Goal: Task Accomplishment & Management: Manage account settings

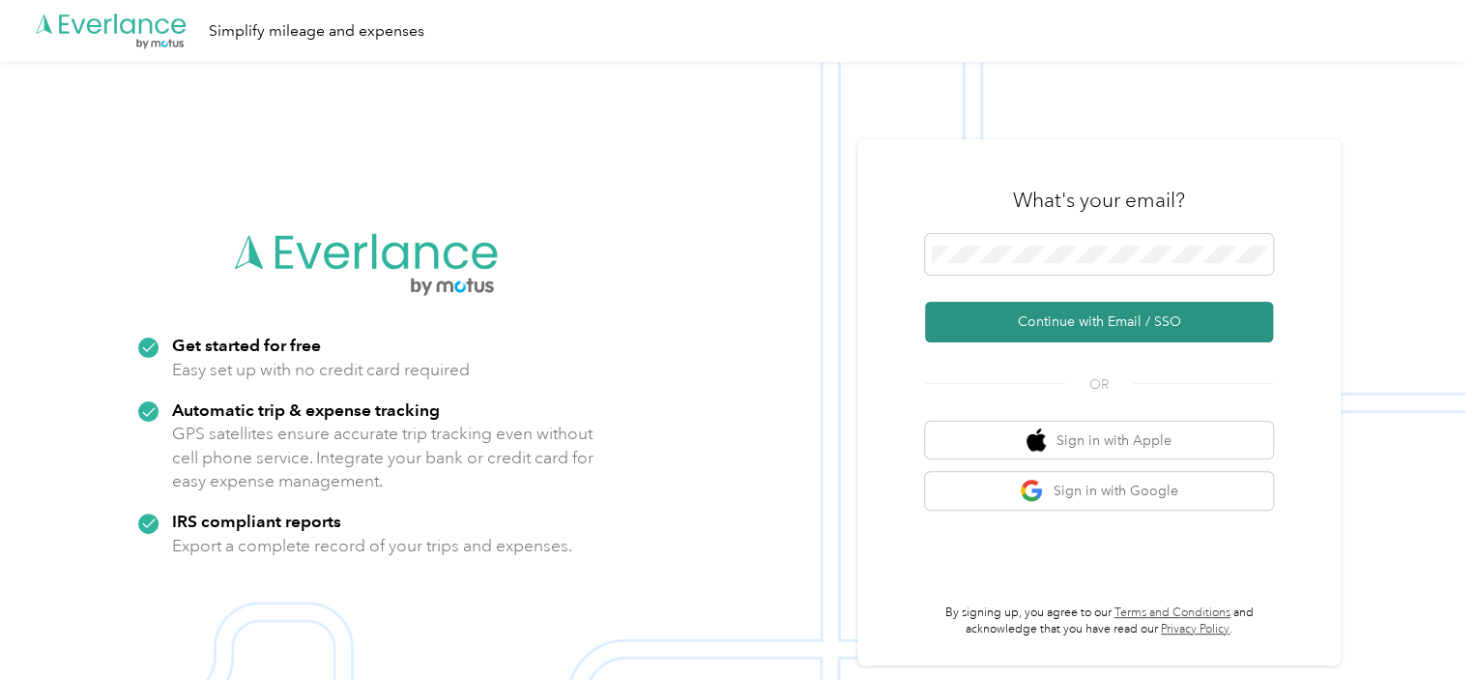
click at [1126, 324] on button "Continue with Email / SSO" at bounding box center [1099, 322] width 348 height 41
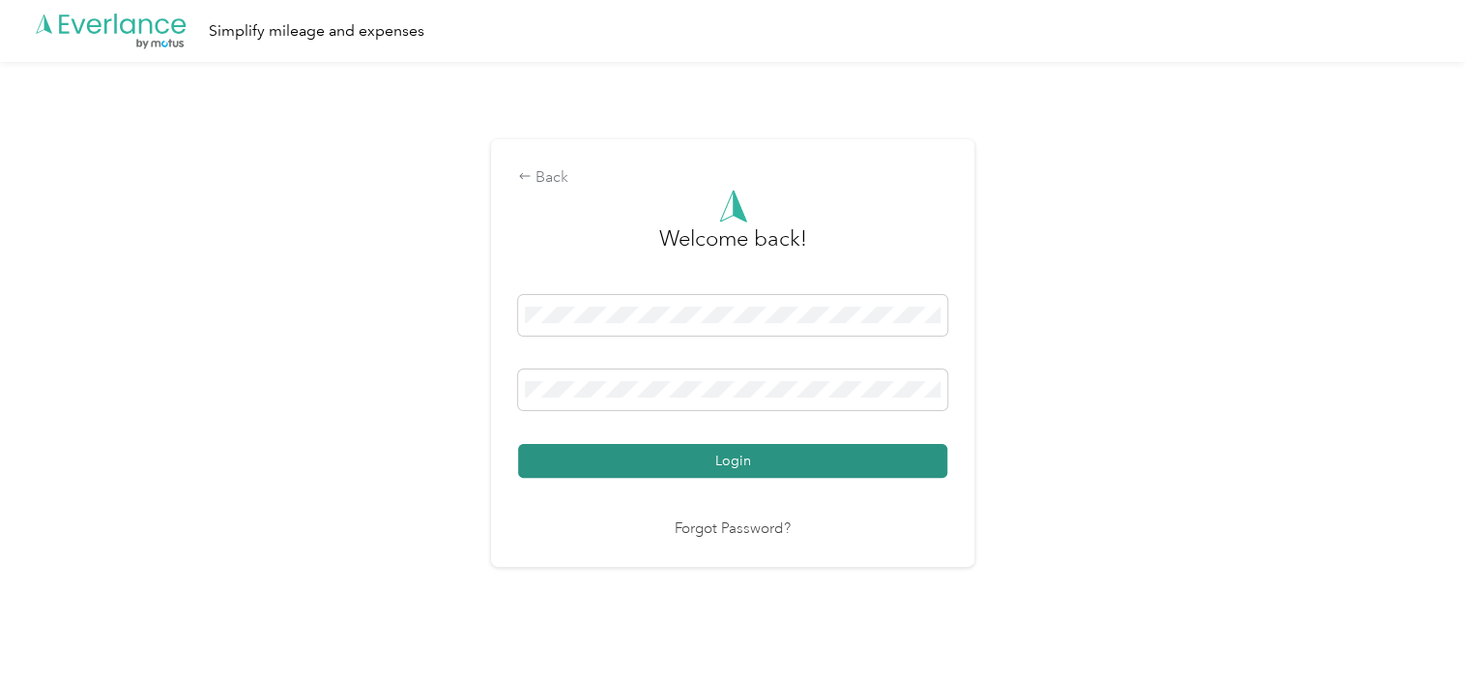
click at [758, 457] on button "Login" at bounding box center [732, 461] width 429 height 34
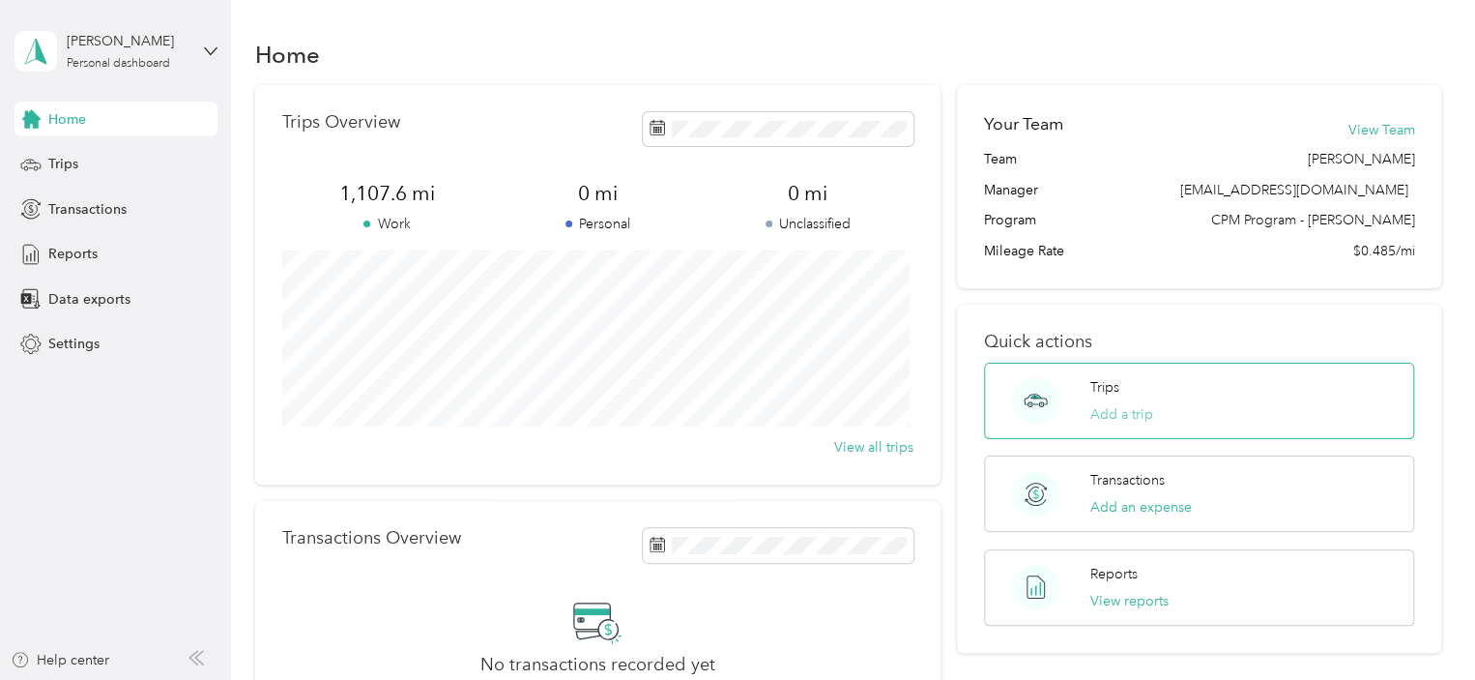
click at [1126, 408] on button "Add a trip" at bounding box center [1122, 414] width 63 height 20
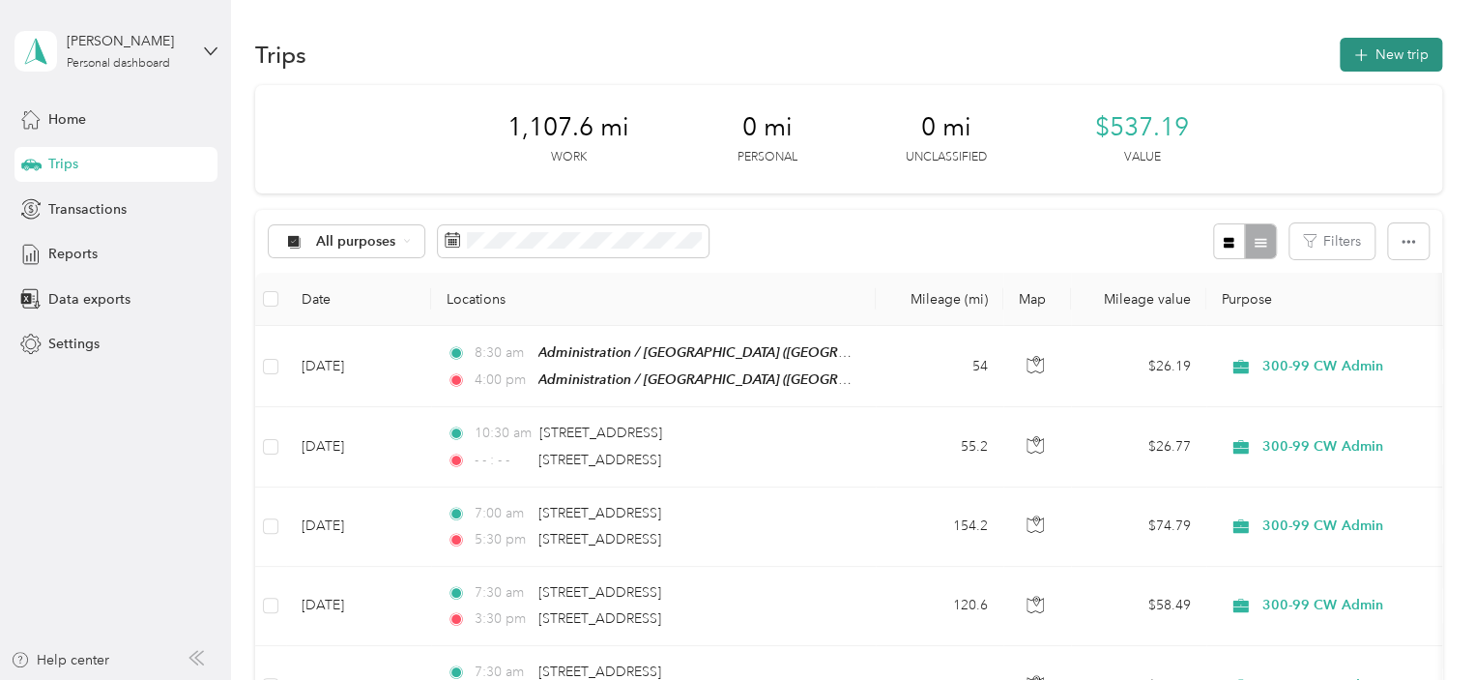
click at [1369, 53] on button "New trip" at bounding box center [1391, 55] width 102 height 34
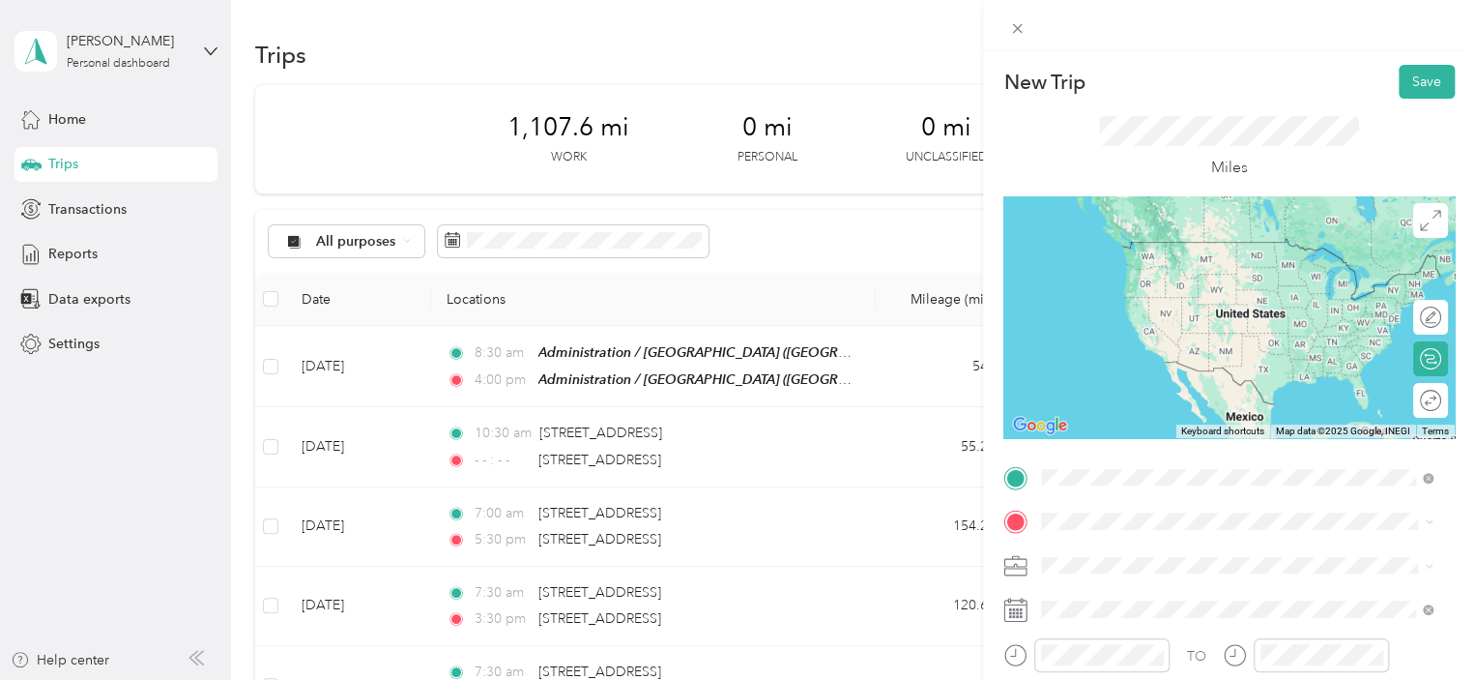
click at [1180, 242] on span "[STREET_ADDRESS][US_STATE]" at bounding box center [1174, 241] width 193 height 17
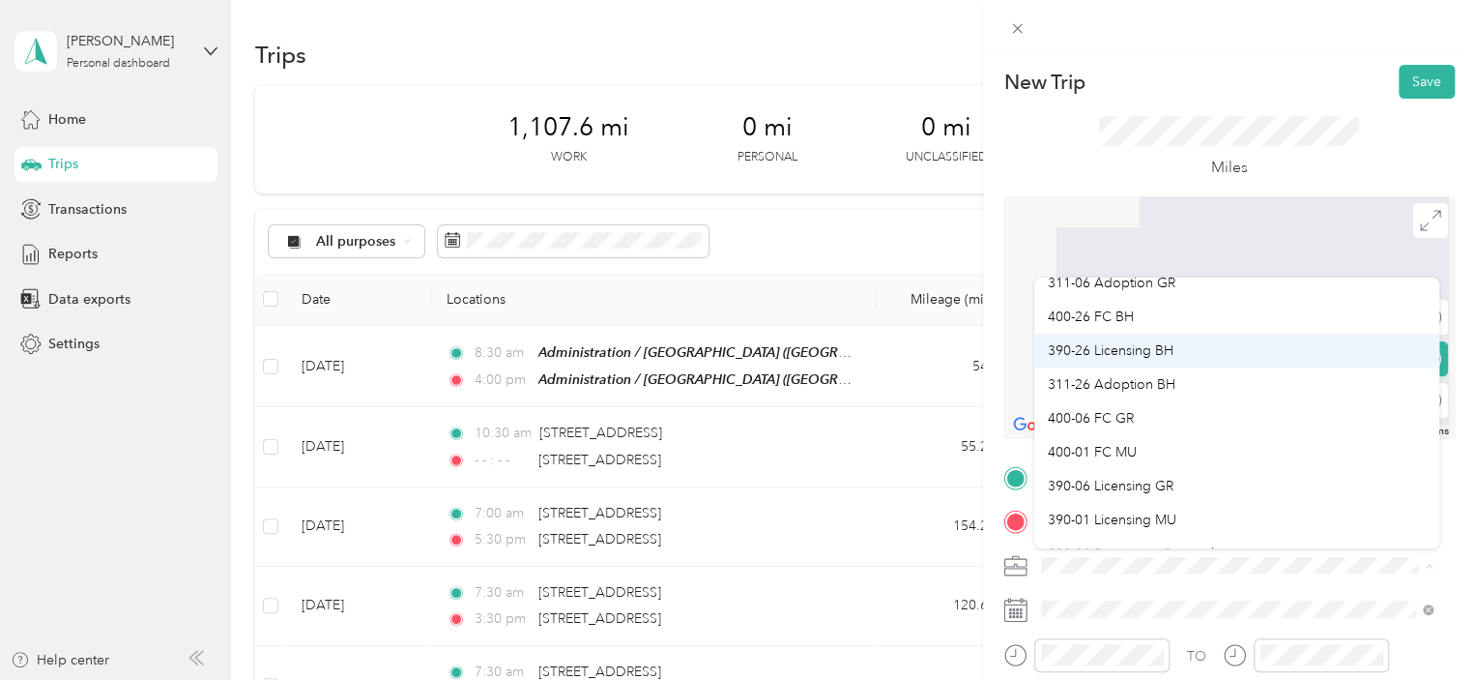
scroll to position [305, 0]
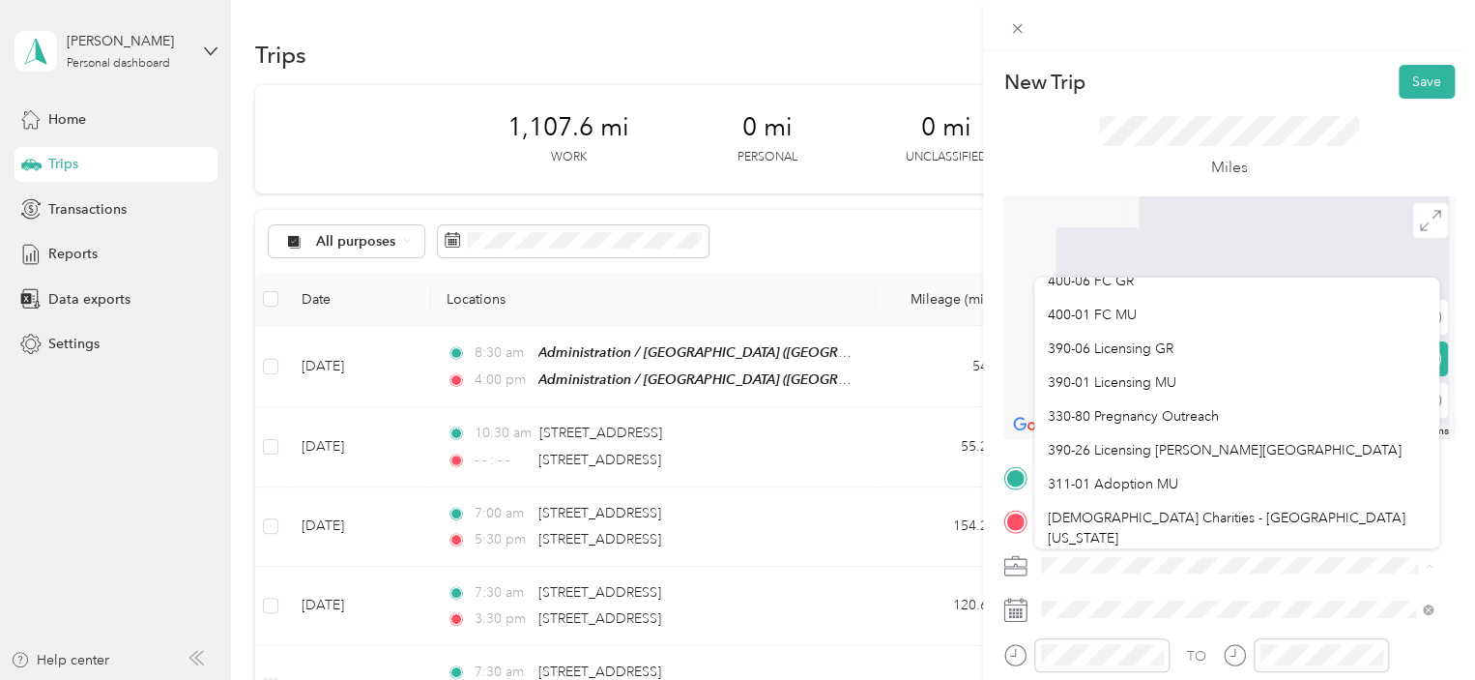
click at [1246, 576] on span at bounding box center [1245, 565] width 421 height 31
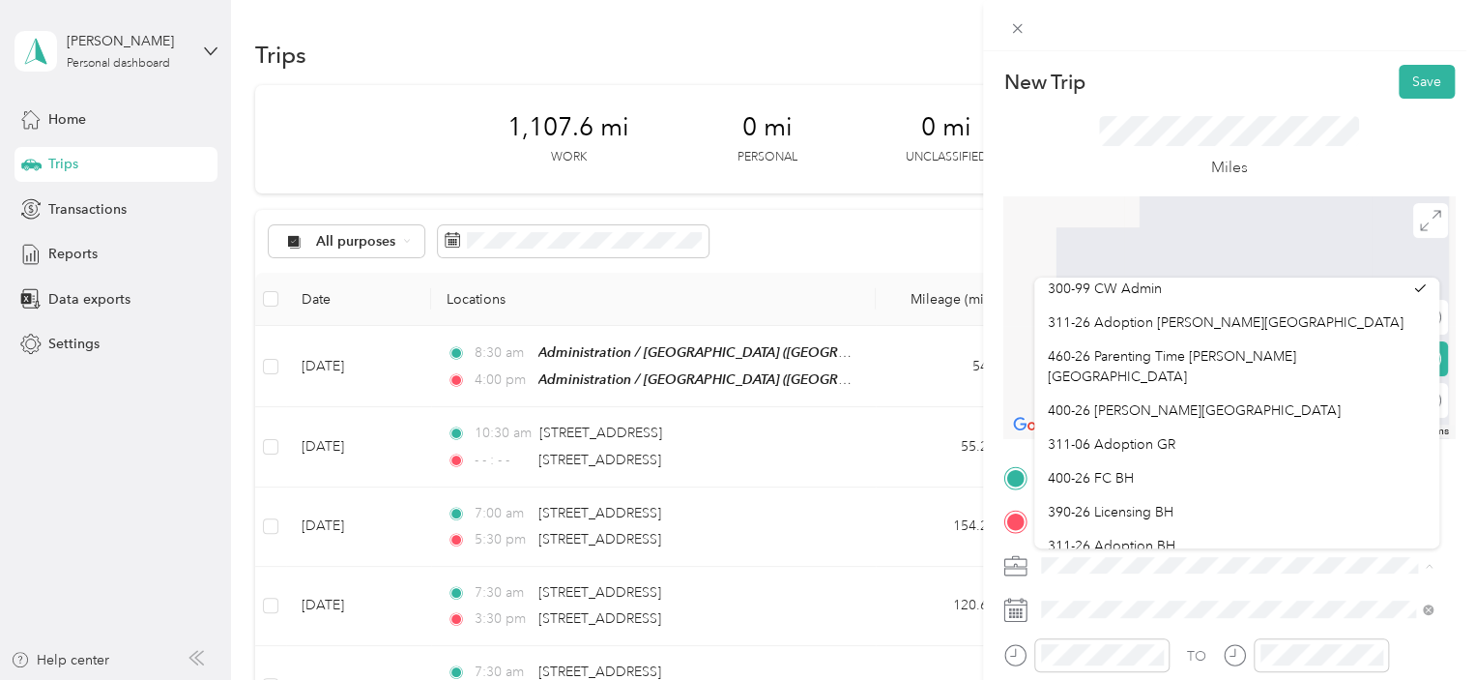
scroll to position [0, 0]
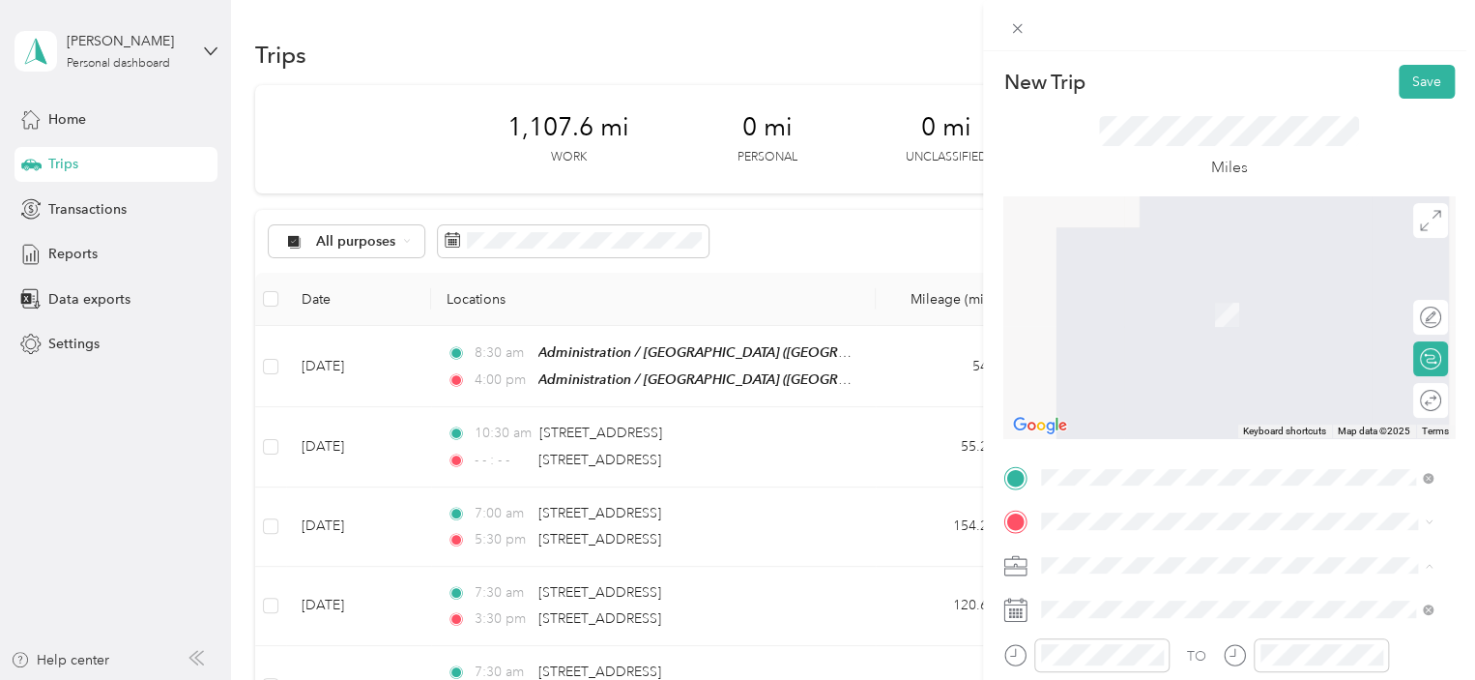
click at [1150, 292] on span "300-99 CW Admin" at bounding box center [1105, 294] width 114 height 16
click at [1103, 510] on span at bounding box center [1245, 521] width 421 height 31
click at [1230, 399] on div "TEAM [GEOGRAPHIC_DATA], [US_STATE], [GEOGRAPHIC_DATA]" at bounding box center [1252, 416] width 349 height 68
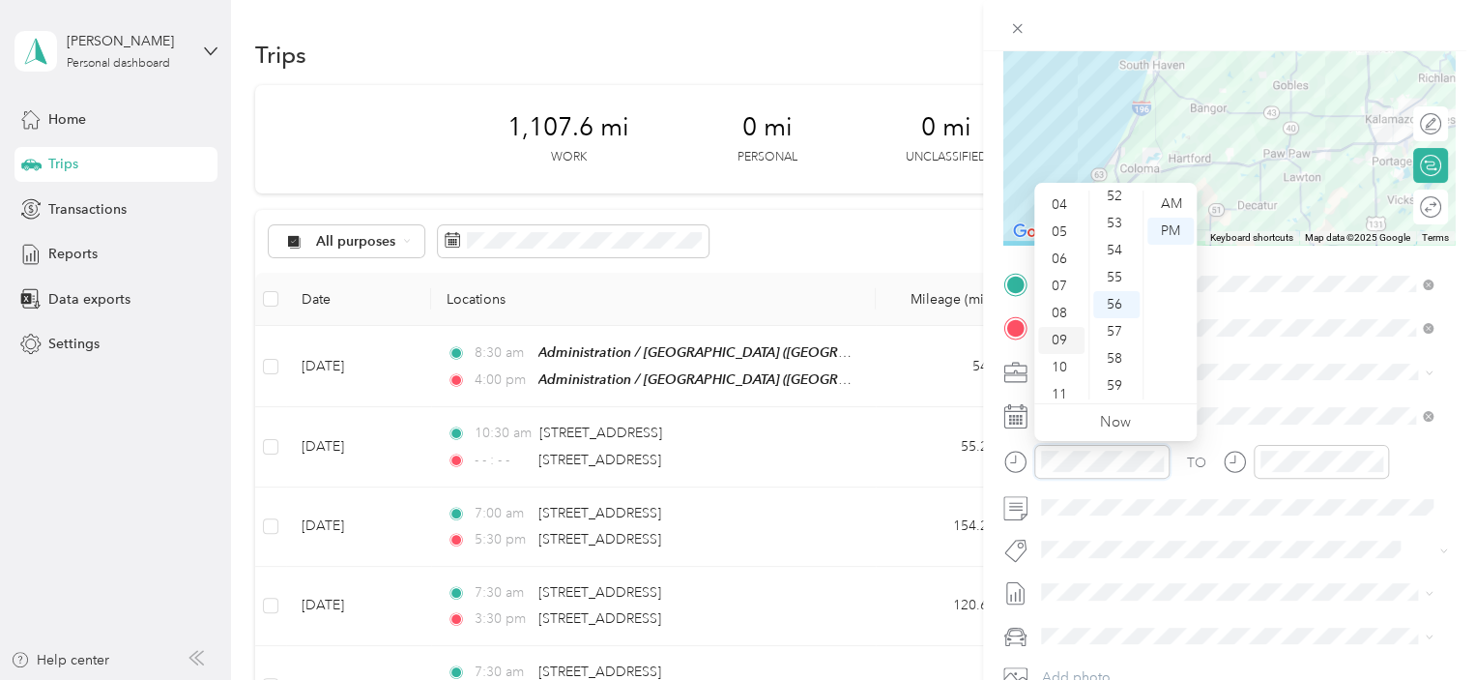
scroll to position [116, 0]
click at [1056, 352] on div "10" at bounding box center [1061, 358] width 46 height 27
click at [1108, 370] on div "30" at bounding box center [1117, 374] width 46 height 27
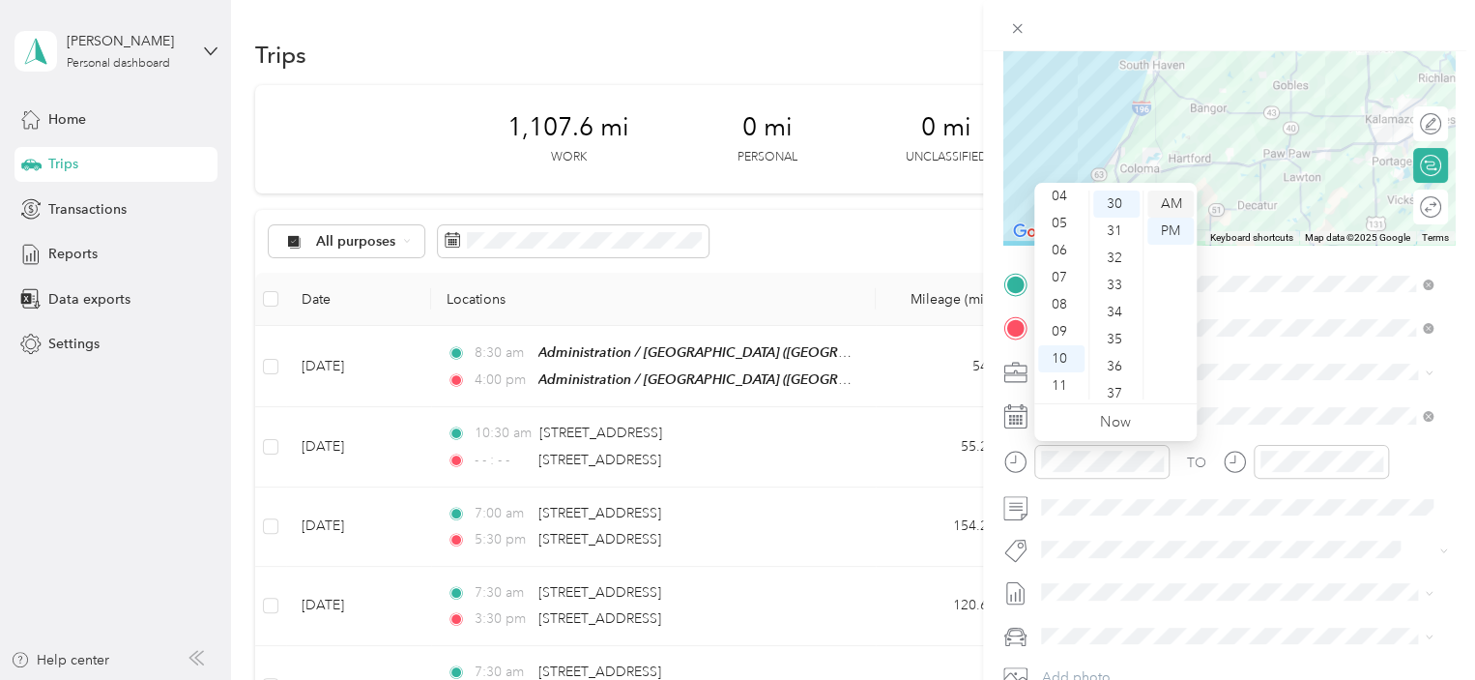
click at [1169, 204] on div "AM" at bounding box center [1171, 203] width 46 height 27
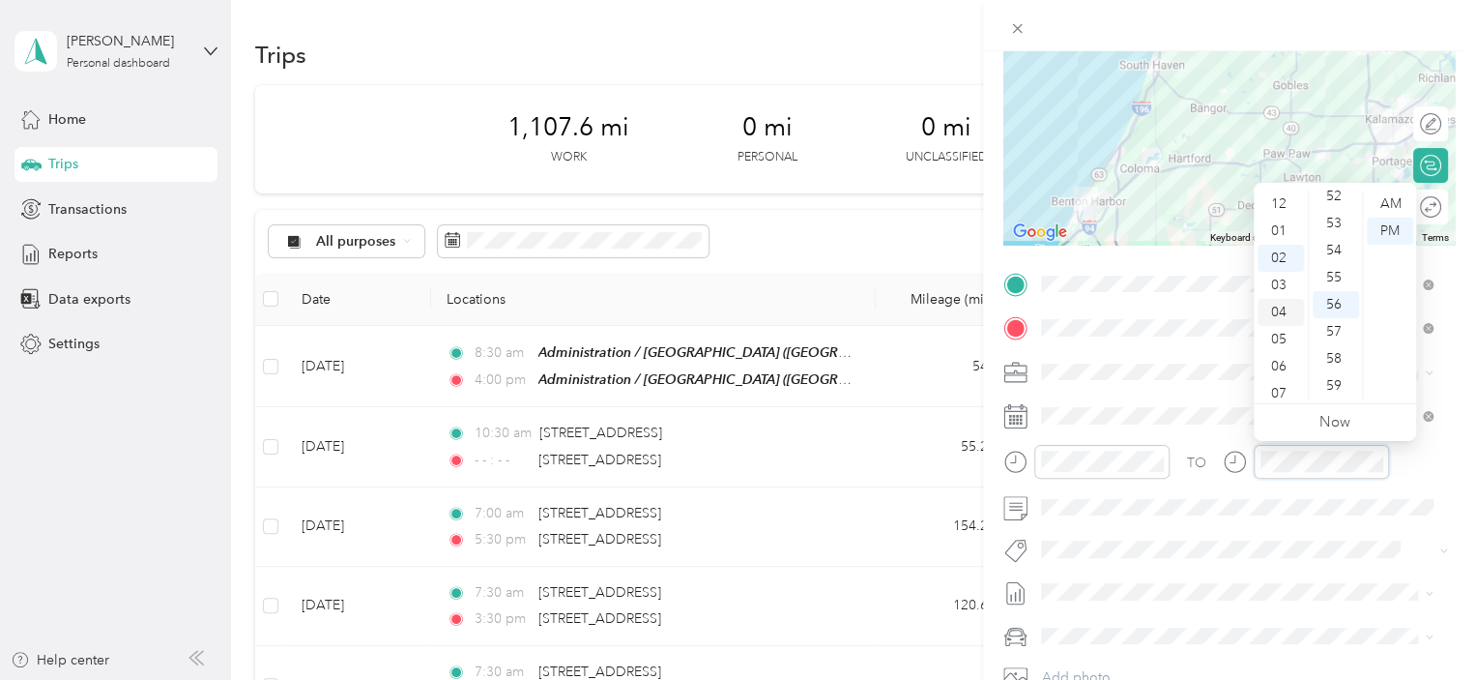
scroll to position [116, 0]
click at [1273, 382] on div "11" at bounding box center [1281, 385] width 46 height 27
click at [1331, 281] on div "30" at bounding box center [1336, 277] width 46 height 27
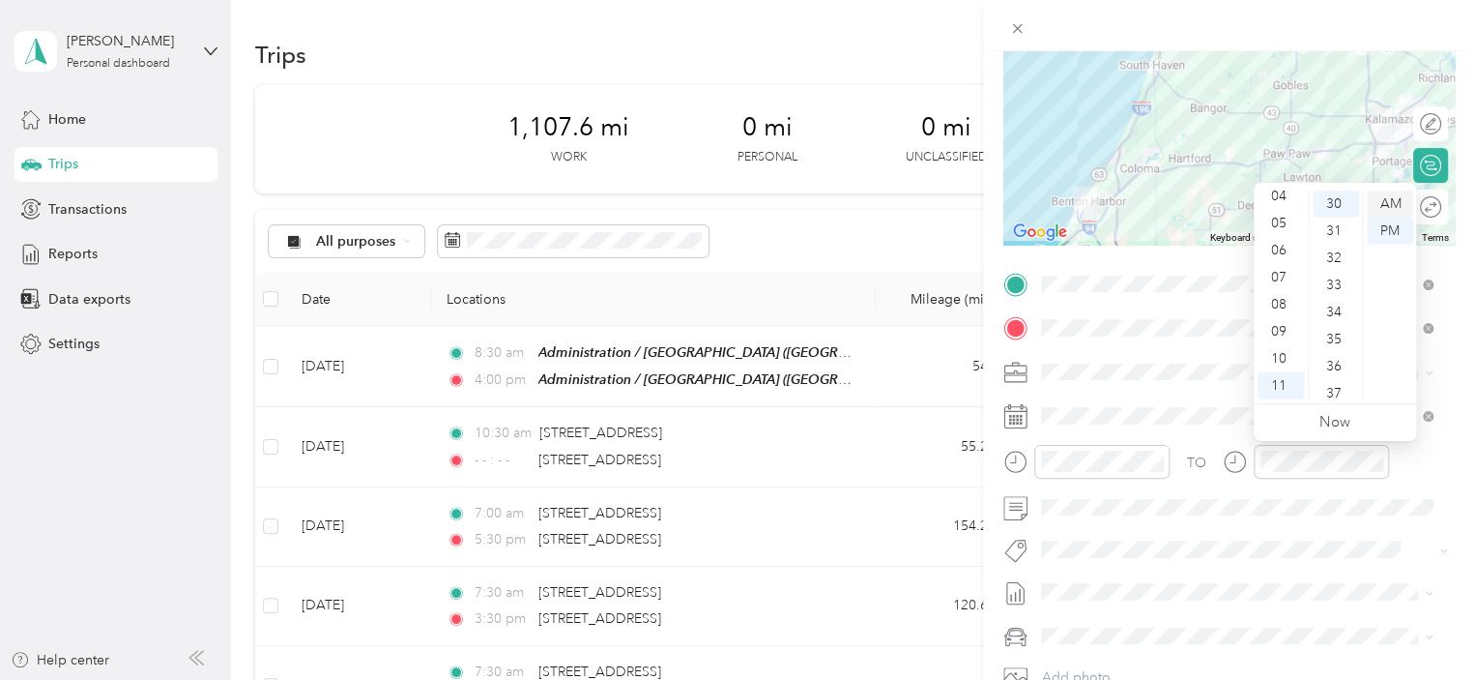
click at [1385, 206] on div "AM" at bounding box center [1390, 203] width 46 height 27
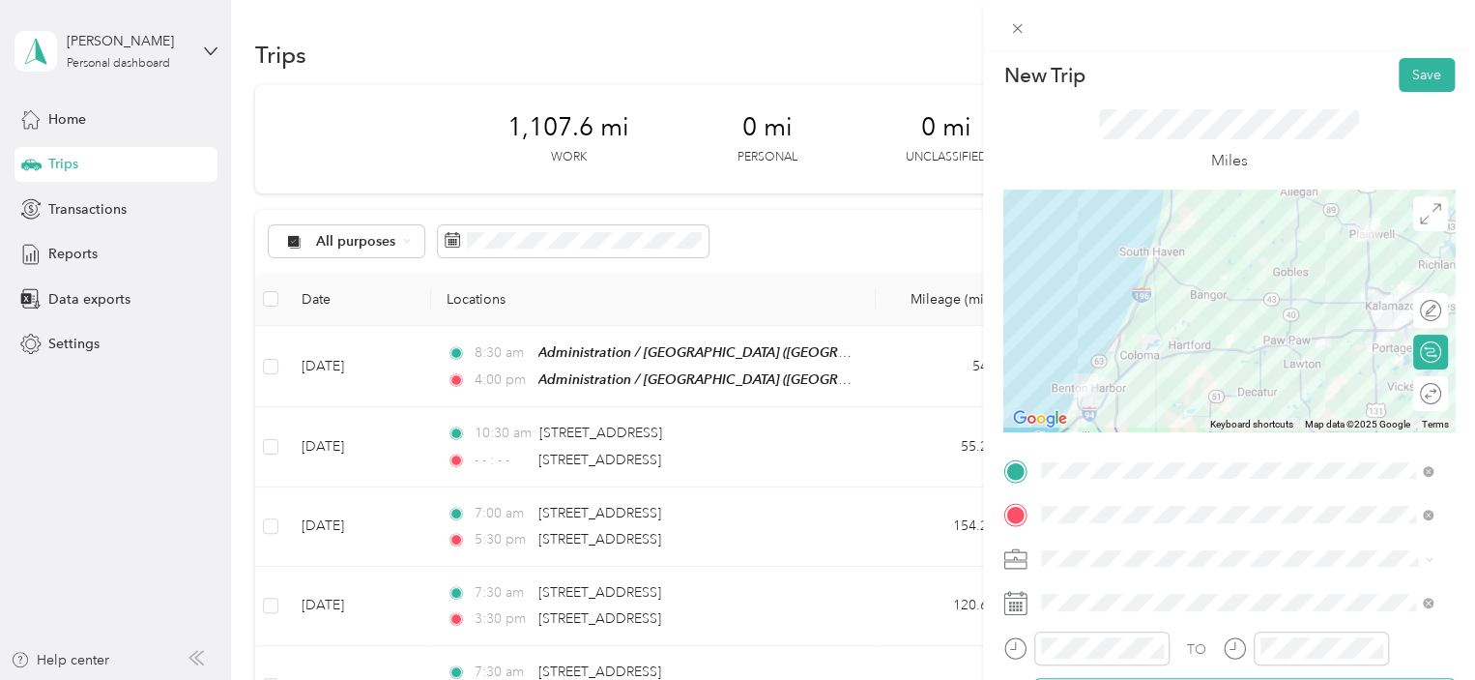
scroll to position [0, 0]
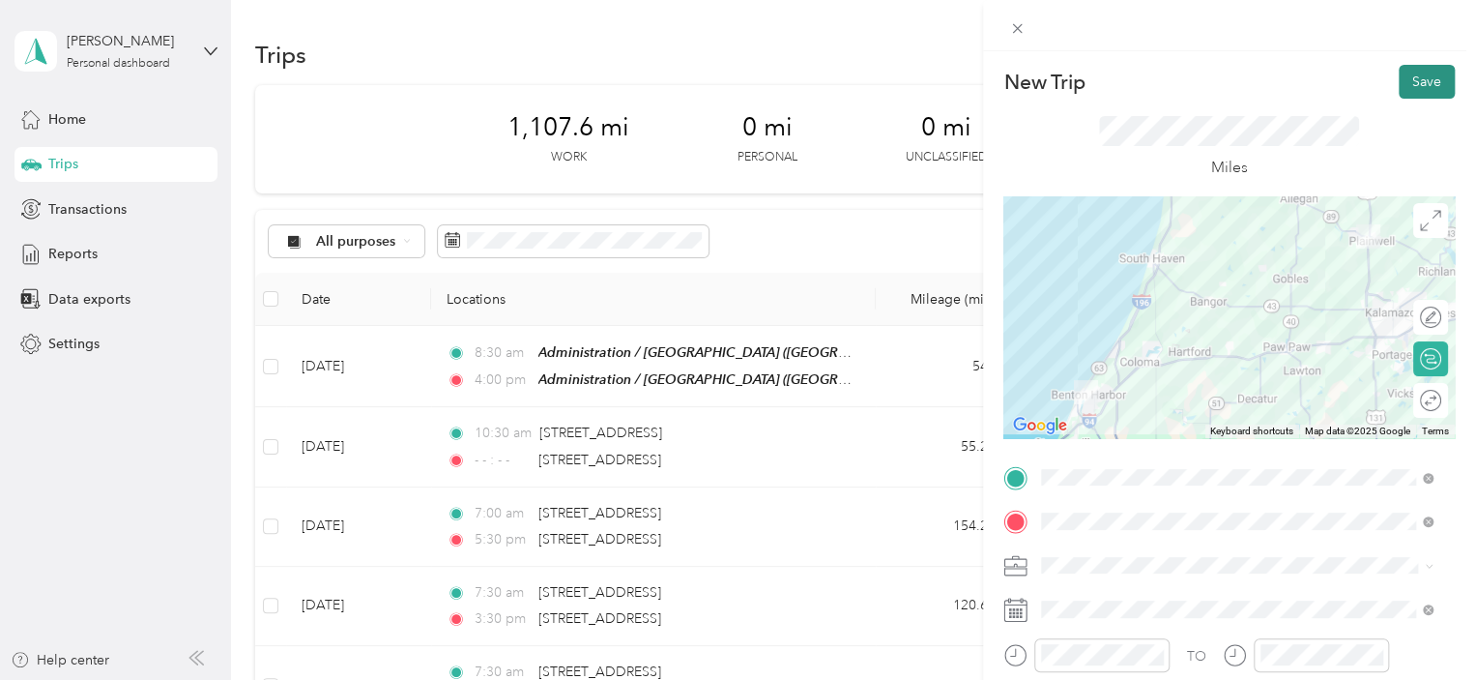
click at [1412, 82] on button "Save" at bounding box center [1427, 82] width 56 height 34
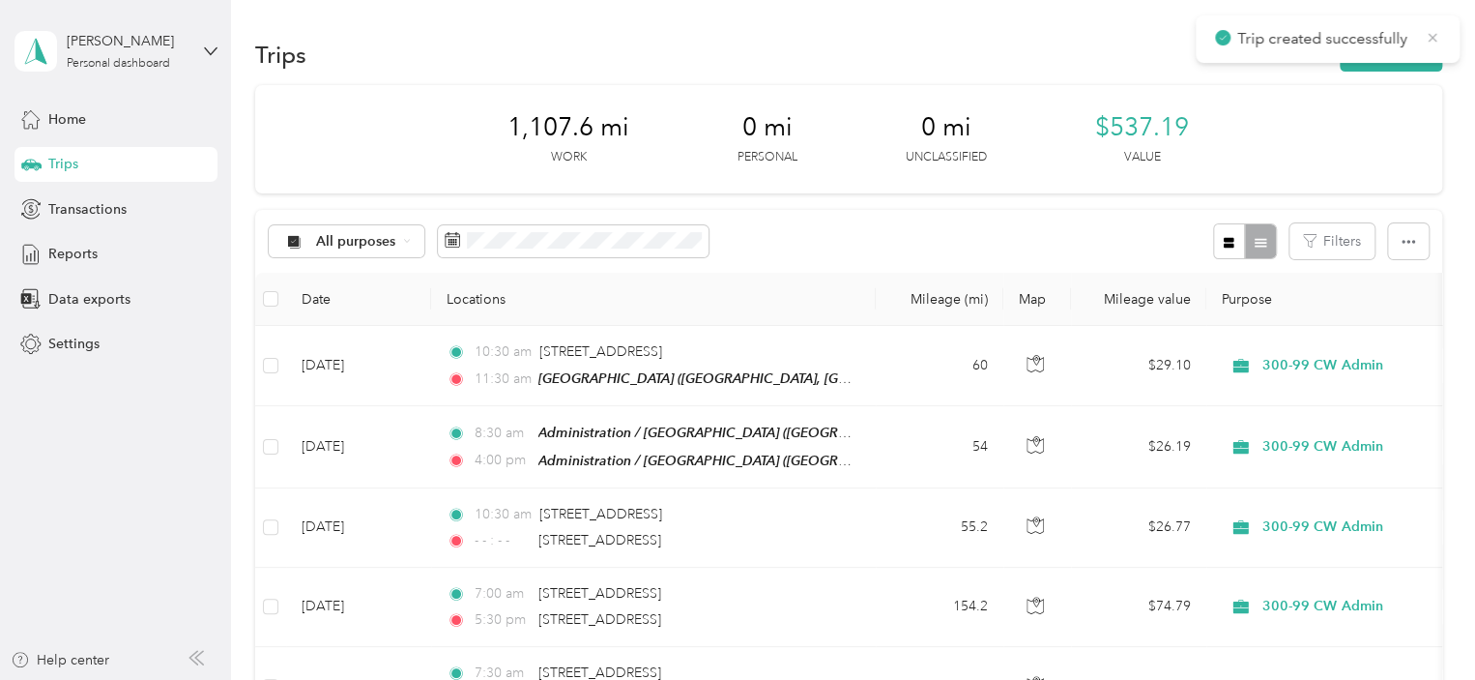
click at [1435, 38] on icon at bounding box center [1432, 37] width 15 height 17
click at [1374, 57] on button "New trip" at bounding box center [1391, 55] width 102 height 34
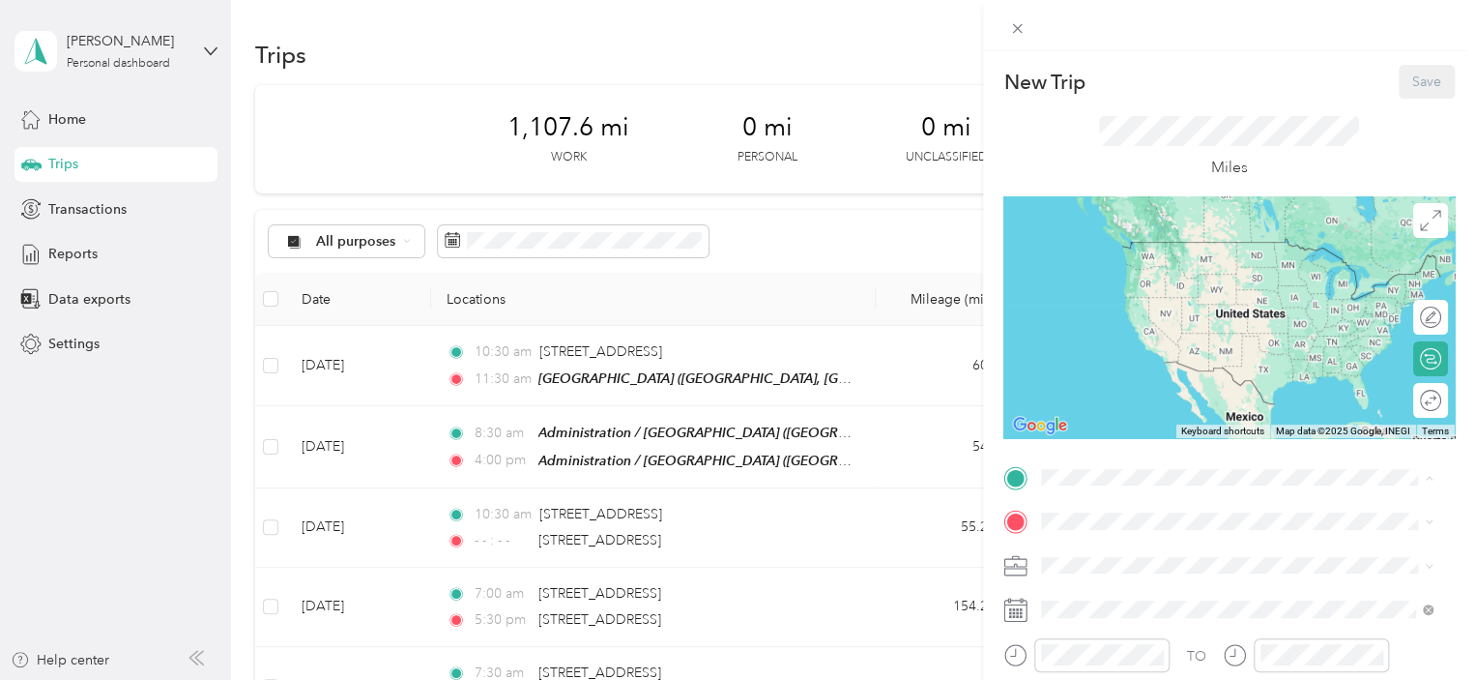
click at [1232, 341] on strong "[GEOGRAPHIC_DATA]" at bounding box center [1217, 349] width 144 height 17
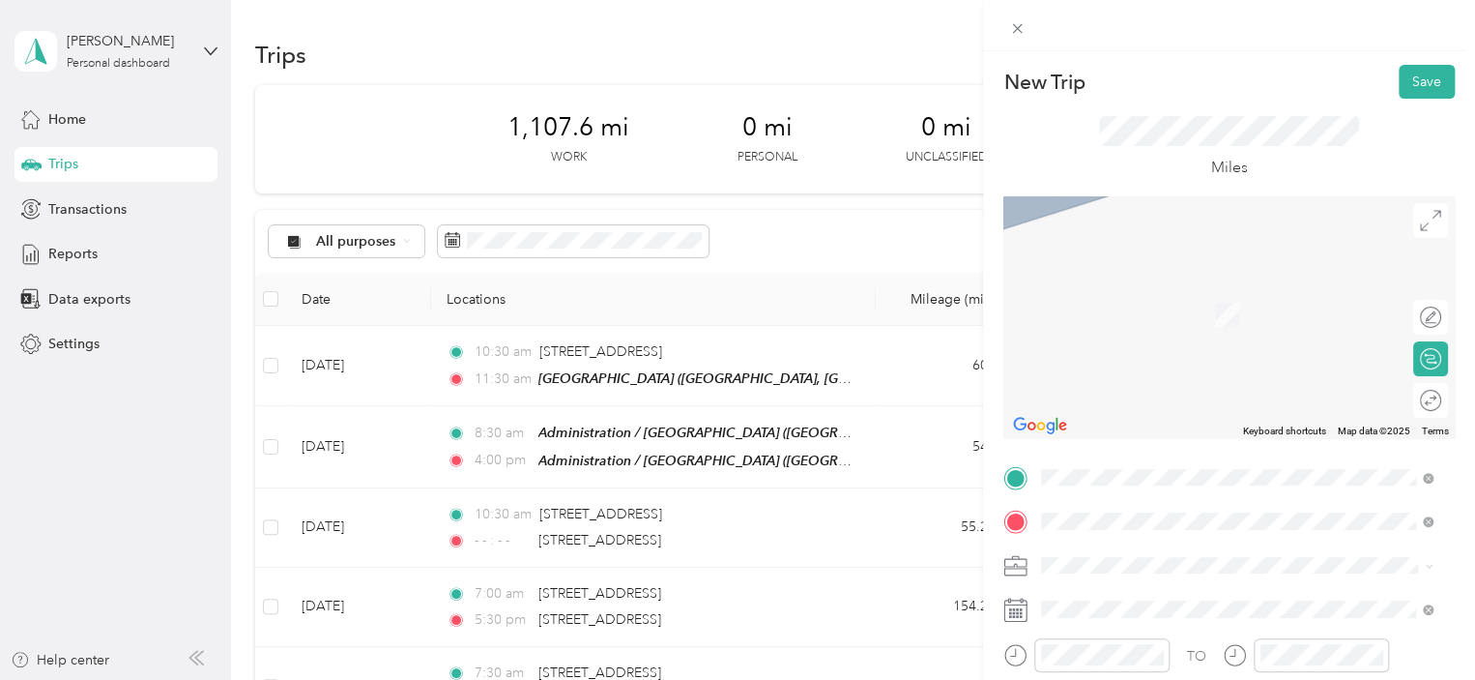
click at [1234, 295] on span "[STREET_ADDRESS][US_STATE]" at bounding box center [1174, 285] width 193 height 17
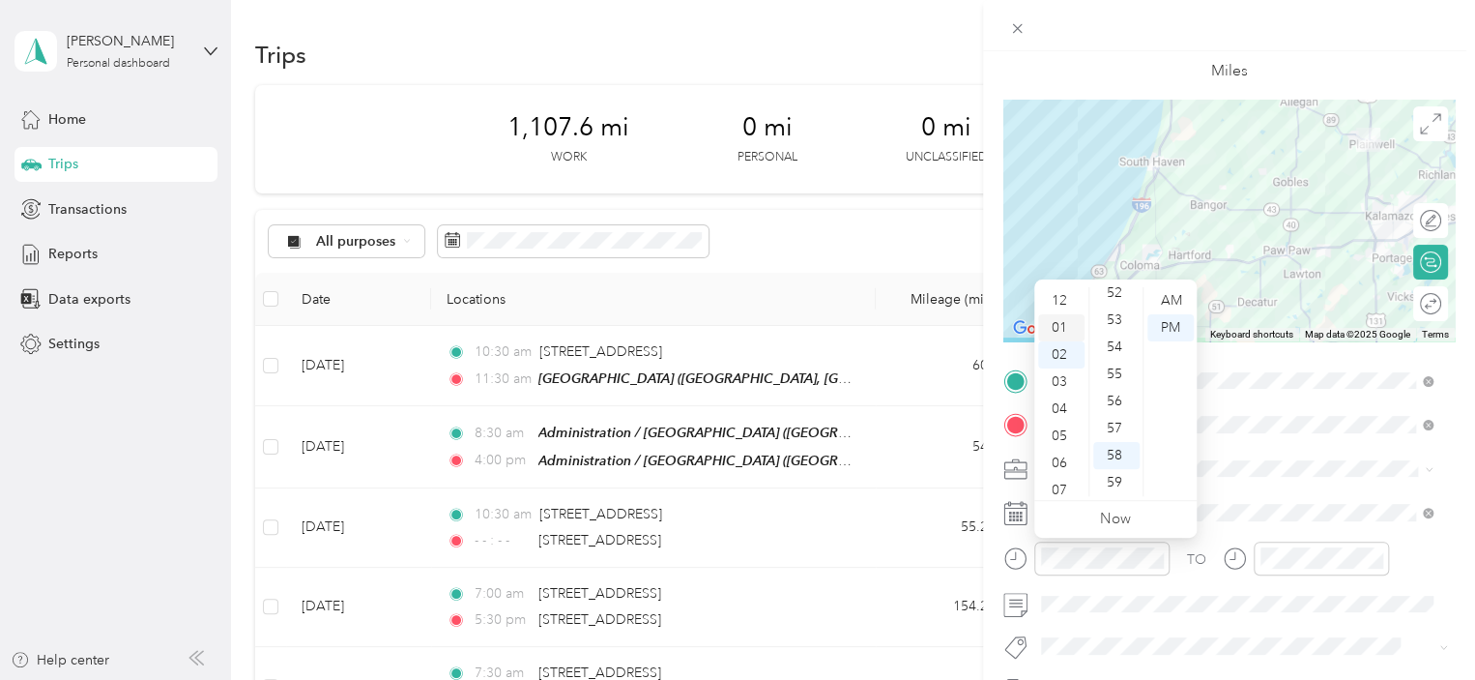
click at [1064, 329] on div "01" at bounding box center [1061, 327] width 46 height 27
click at [1115, 376] on div "30" at bounding box center [1117, 374] width 46 height 27
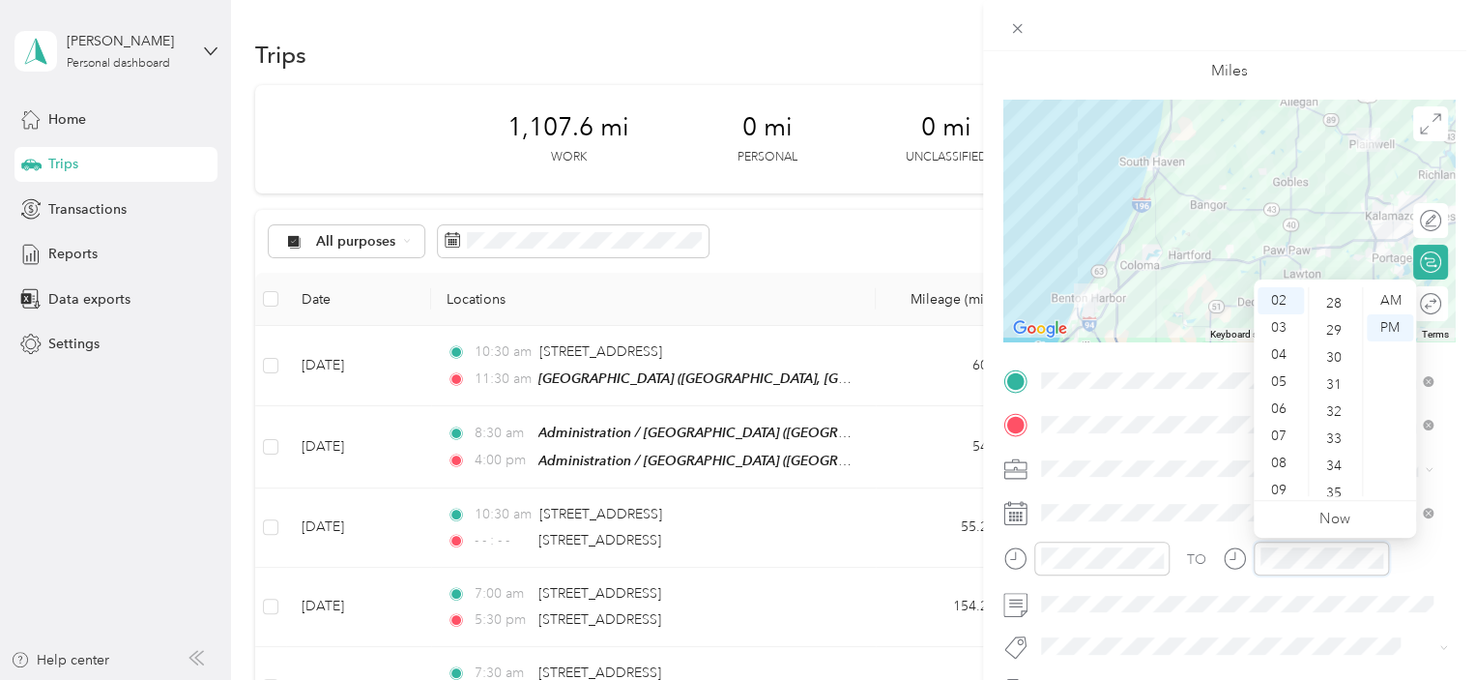
scroll to position [739, 0]
click at [1330, 364] on div "30" at bounding box center [1336, 374] width 46 height 27
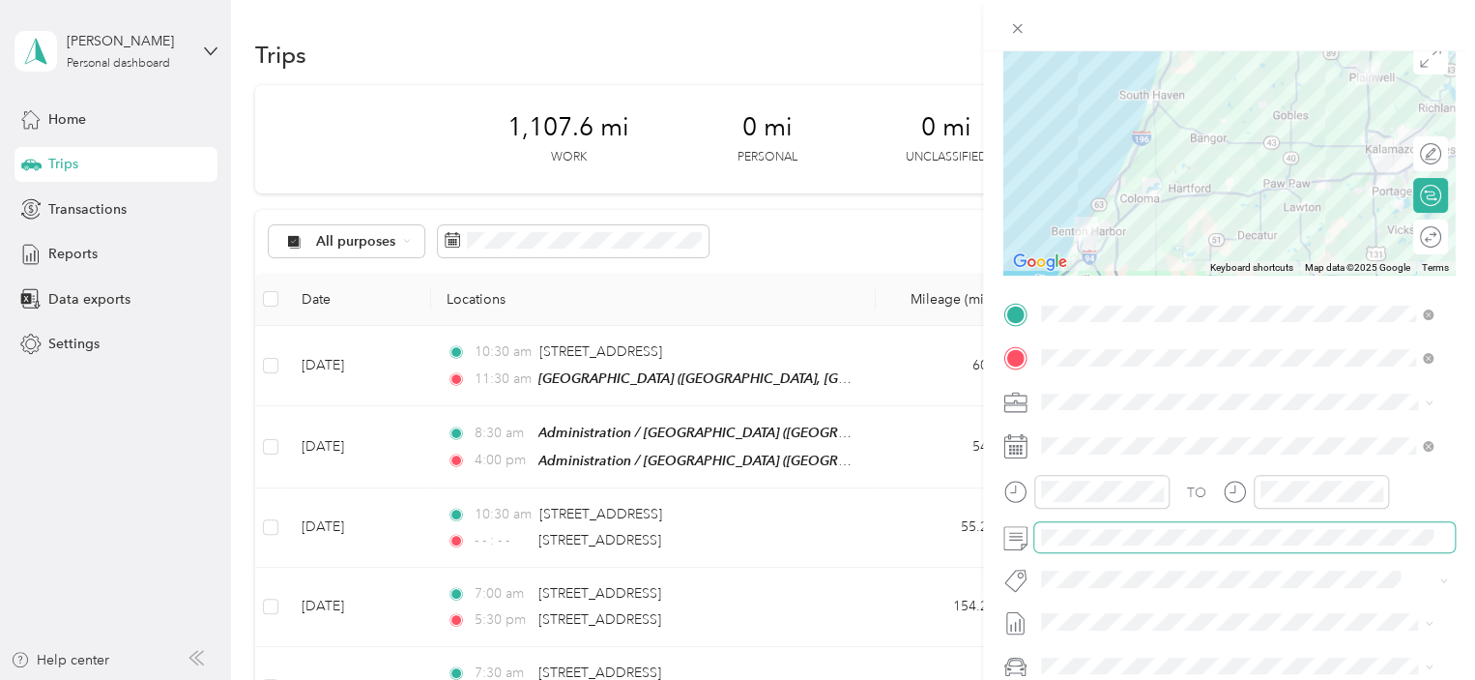
scroll to position [0, 0]
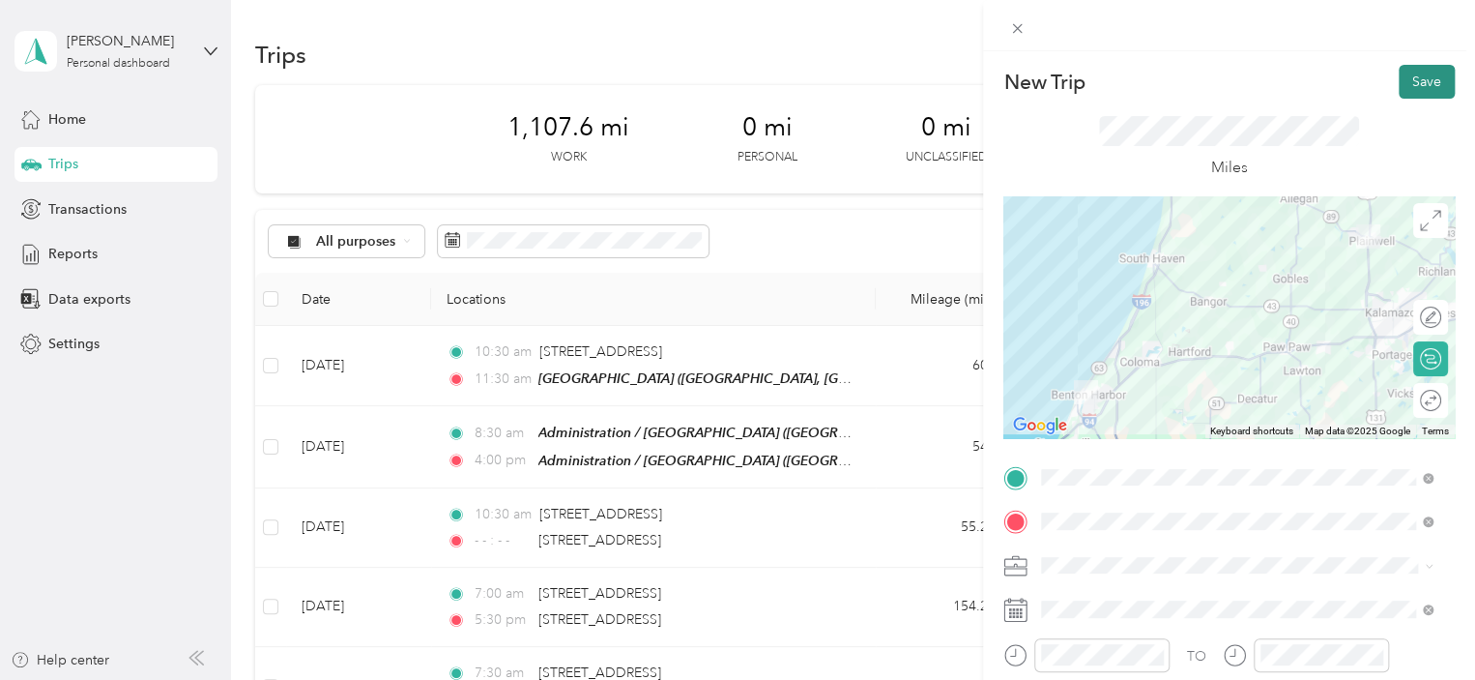
click at [1417, 75] on button "Save" at bounding box center [1427, 82] width 56 height 34
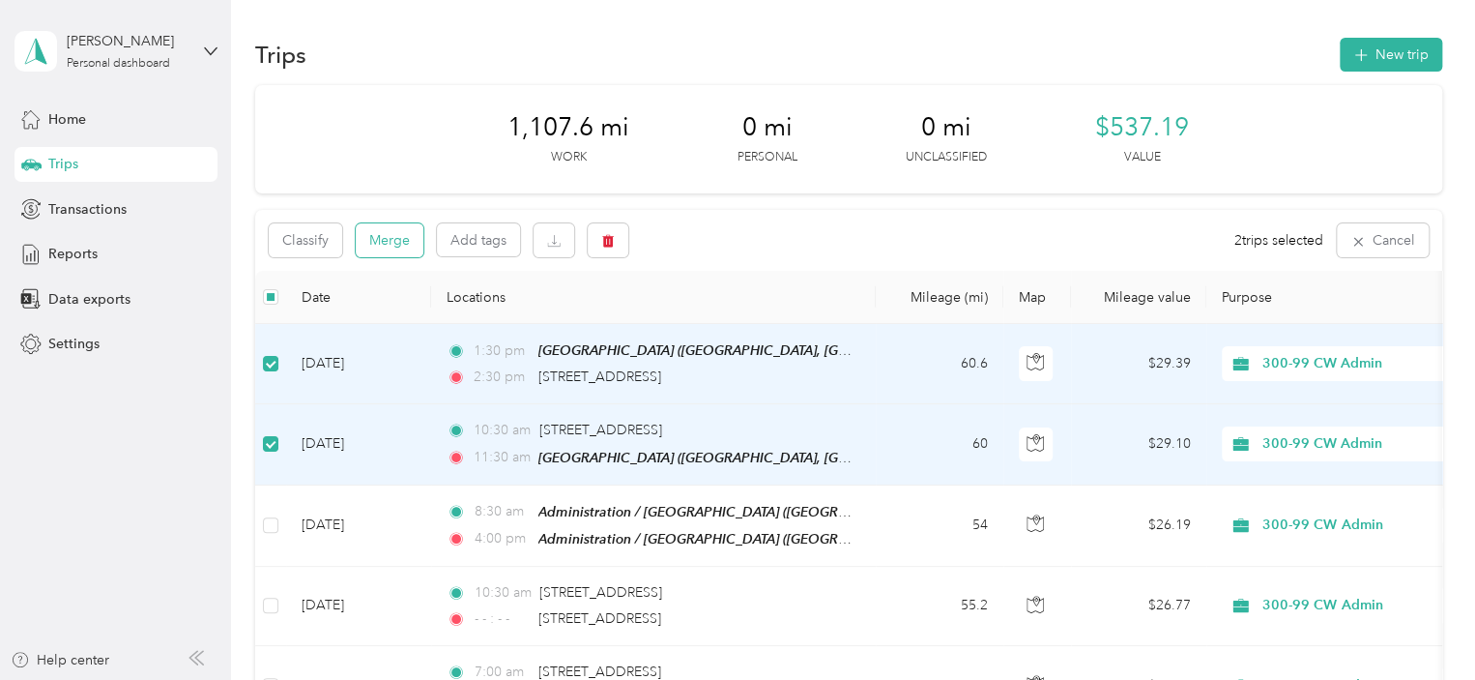
click at [394, 229] on button "Merge" at bounding box center [390, 240] width 68 height 34
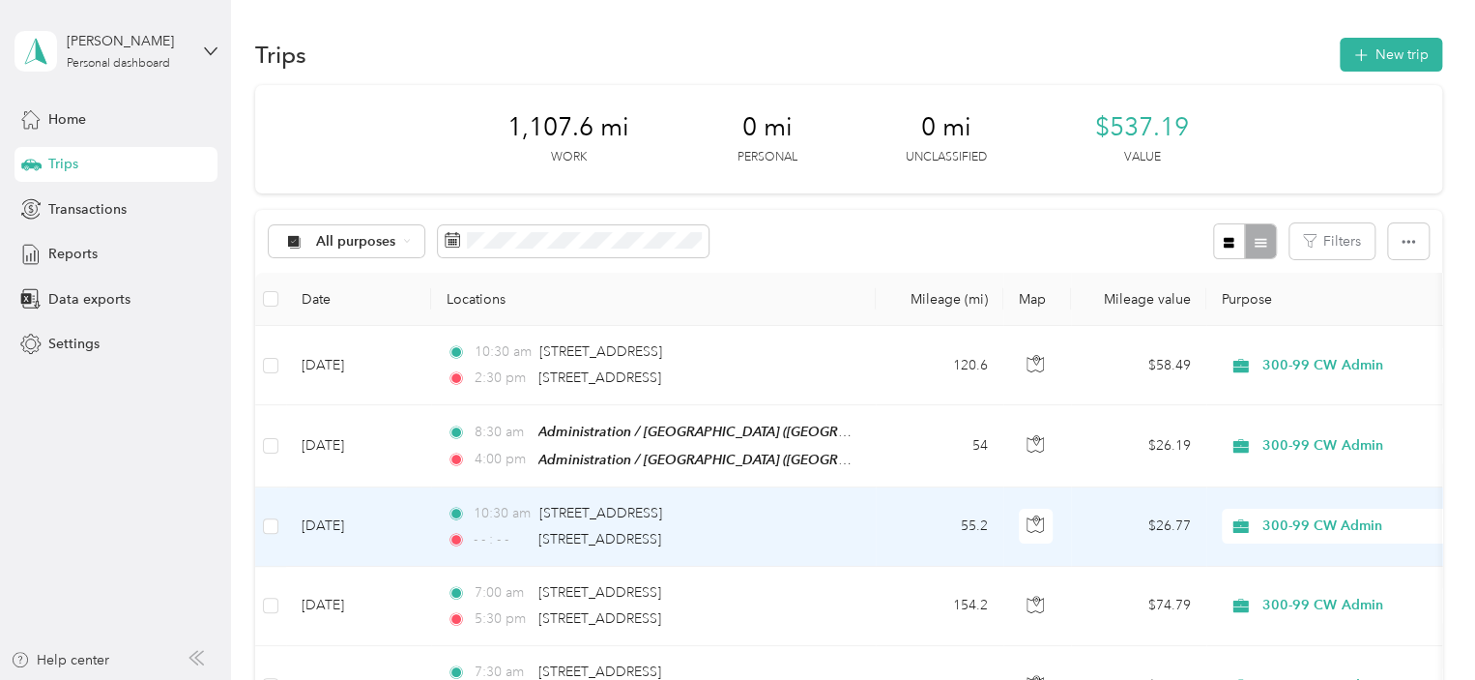
click at [809, 517] on div "10:30 am [STREET_ADDRESS]" at bounding box center [650, 513] width 406 height 21
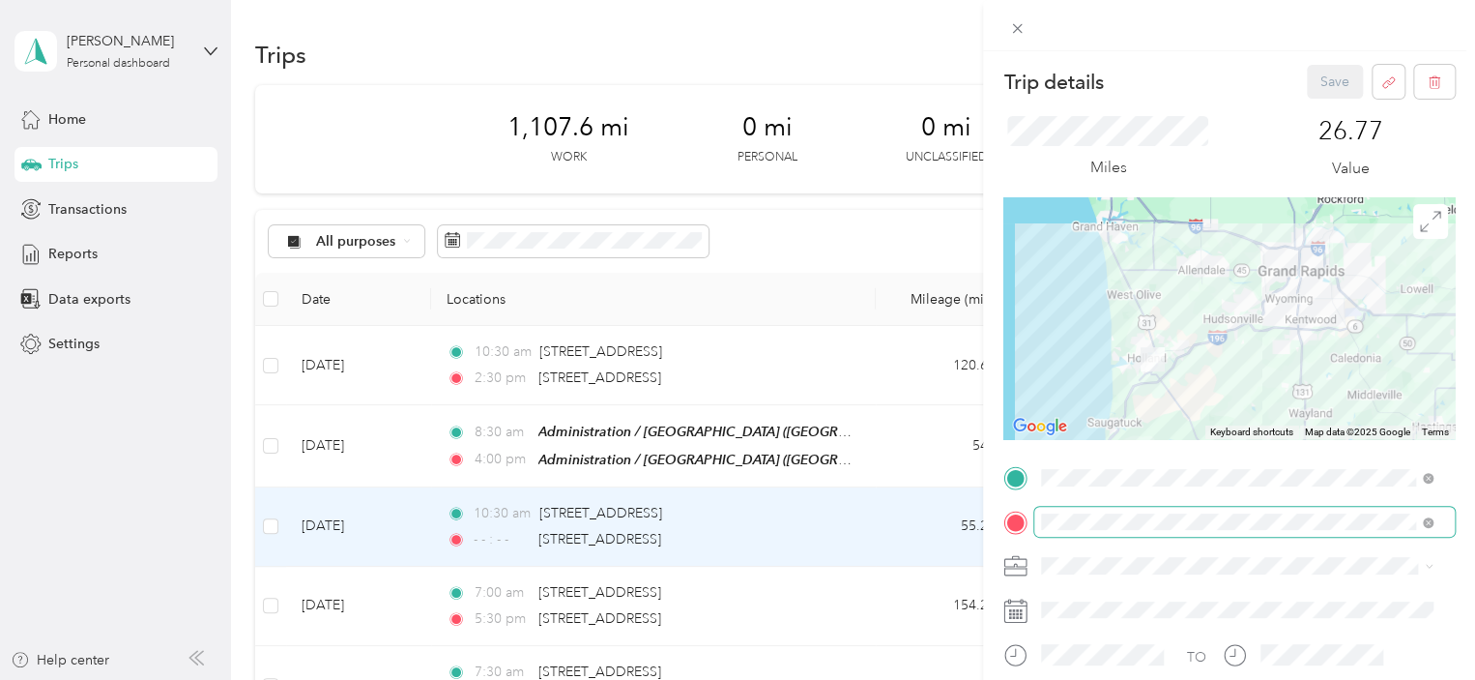
scroll to position [193, 0]
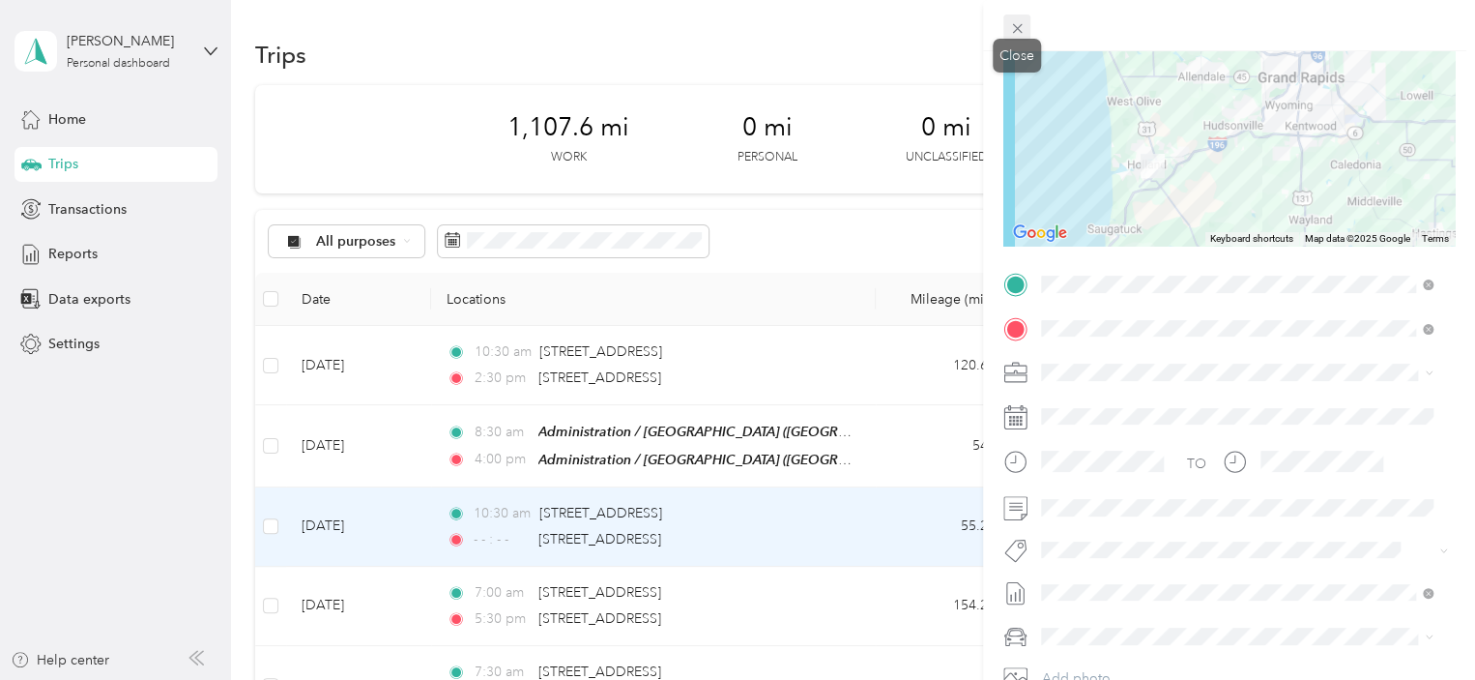
click at [1017, 27] on icon at bounding box center [1017, 29] width 10 height 10
